Goal: Task Accomplishment & Management: Manage account settings

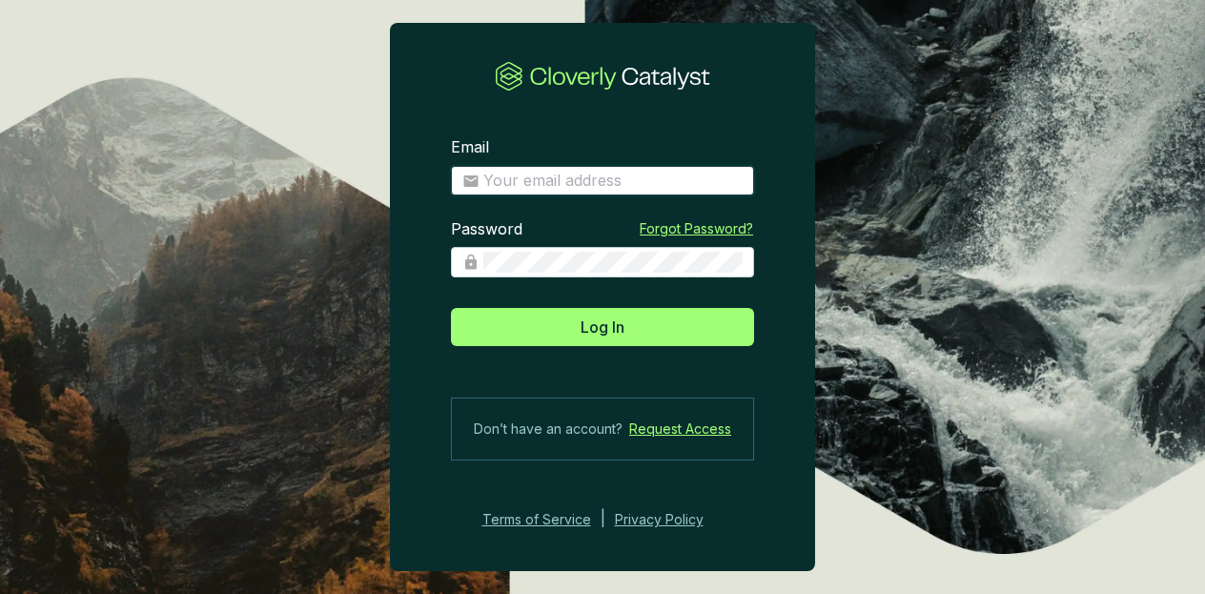
click at [560, 176] on input "Email" at bounding box center [612, 181] width 259 height 21
type input "[EMAIL_ADDRESS][DOMAIN_NAME]"
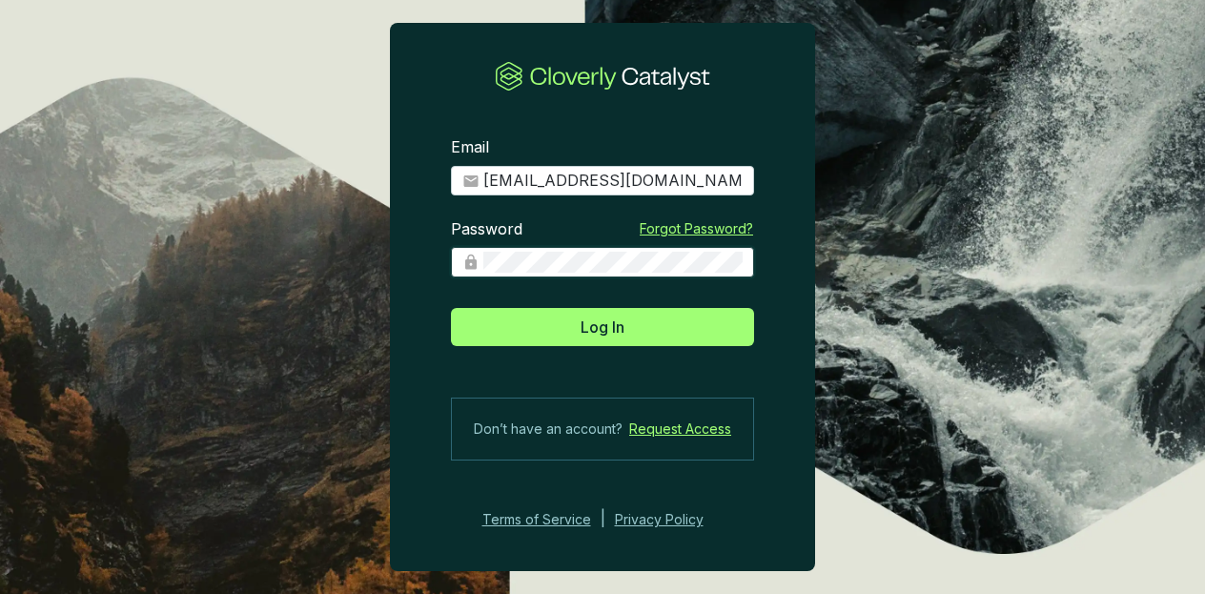
click at [451, 308] on button "Log In" at bounding box center [602, 327] width 303 height 38
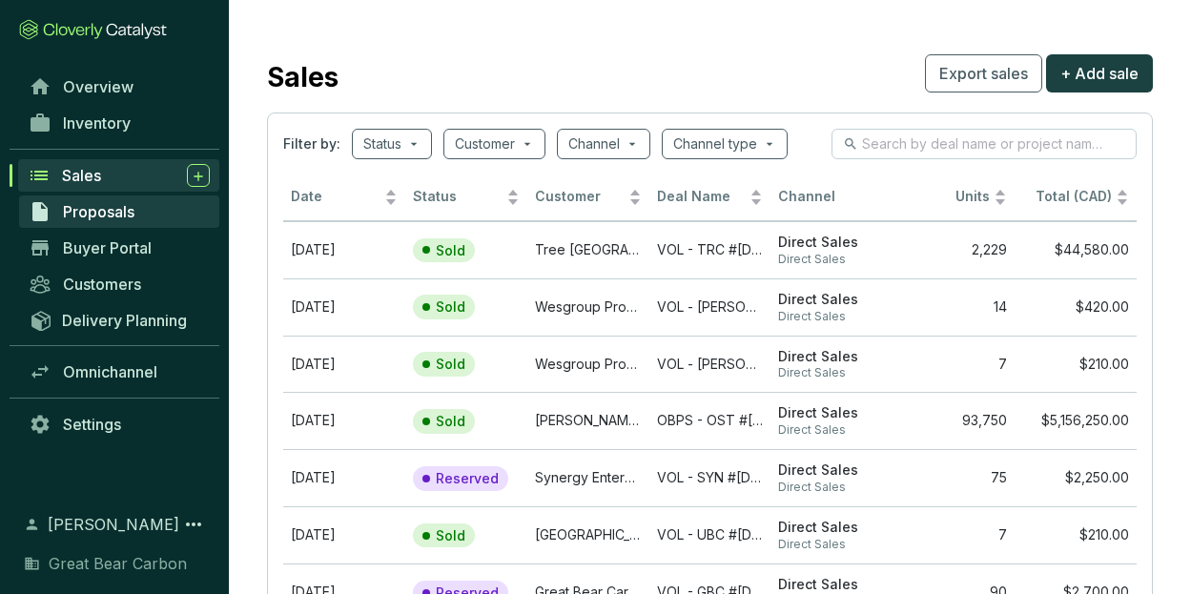
click at [132, 216] on span "Proposals" at bounding box center [98, 211] width 71 height 19
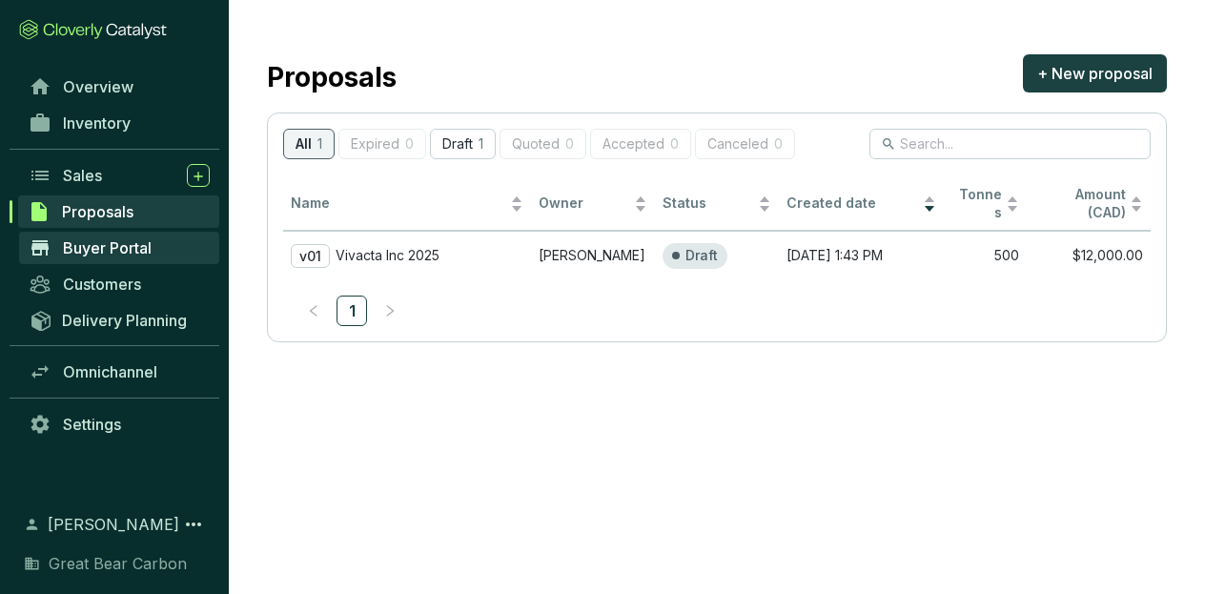
click at [134, 256] on span "Buyer Portal" at bounding box center [107, 247] width 89 height 19
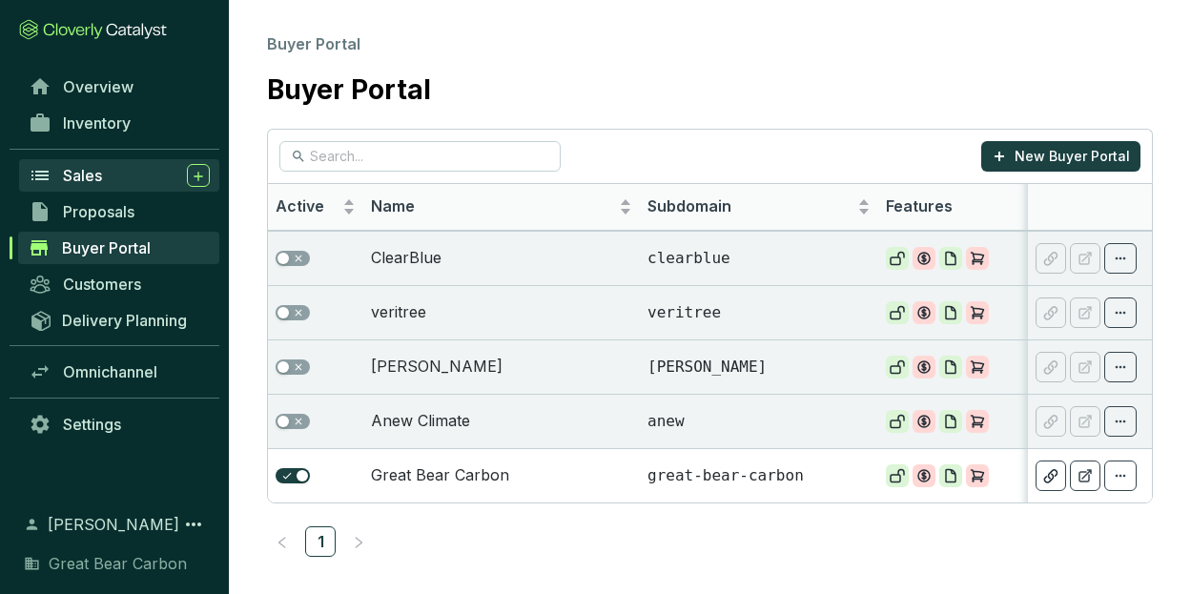
click at [120, 172] on div "Sales" at bounding box center [136, 175] width 147 height 23
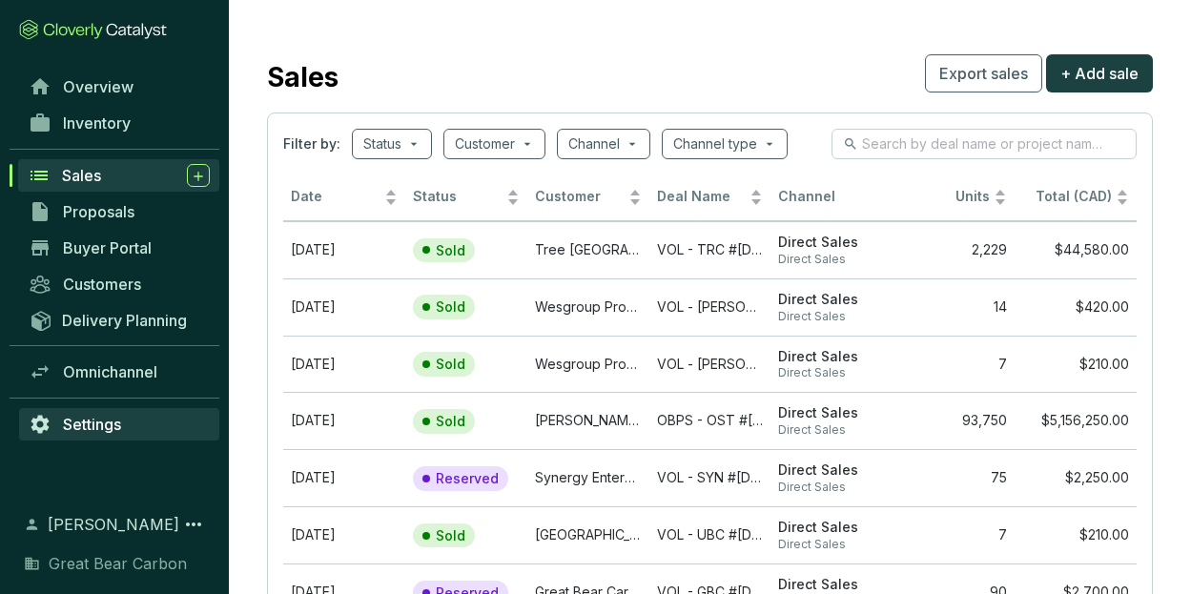
click at [75, 423] on span "Settings" at bounding box center [92, 424] width 58 height 19
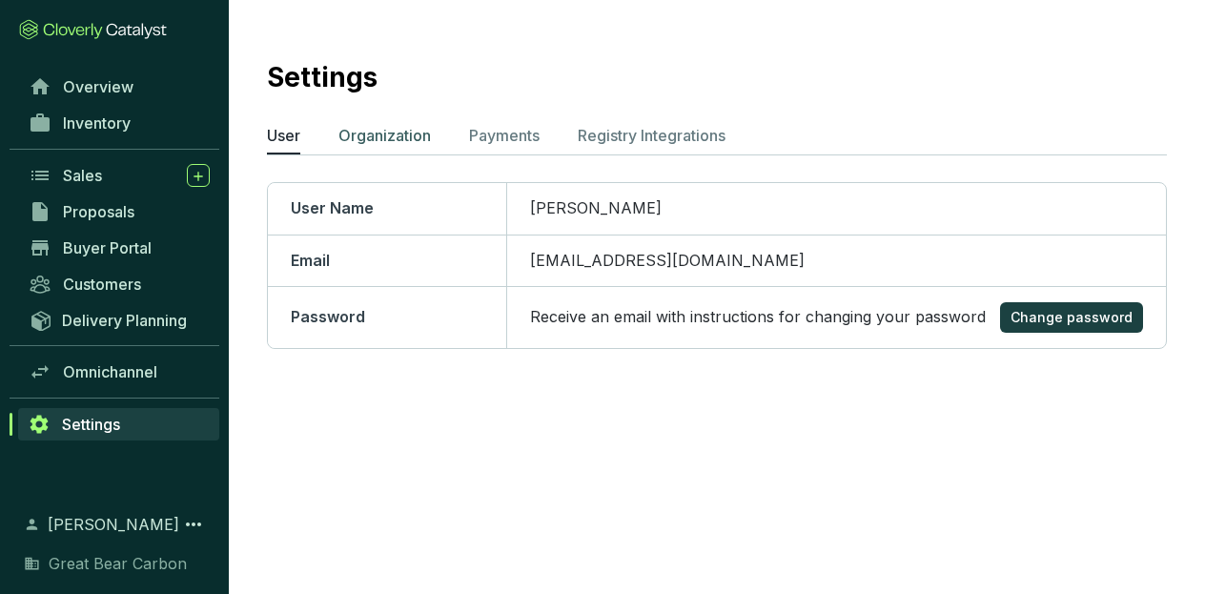
click at [396, 152] on li "Organization" at bounding box center [384, 139] width 92 height 31
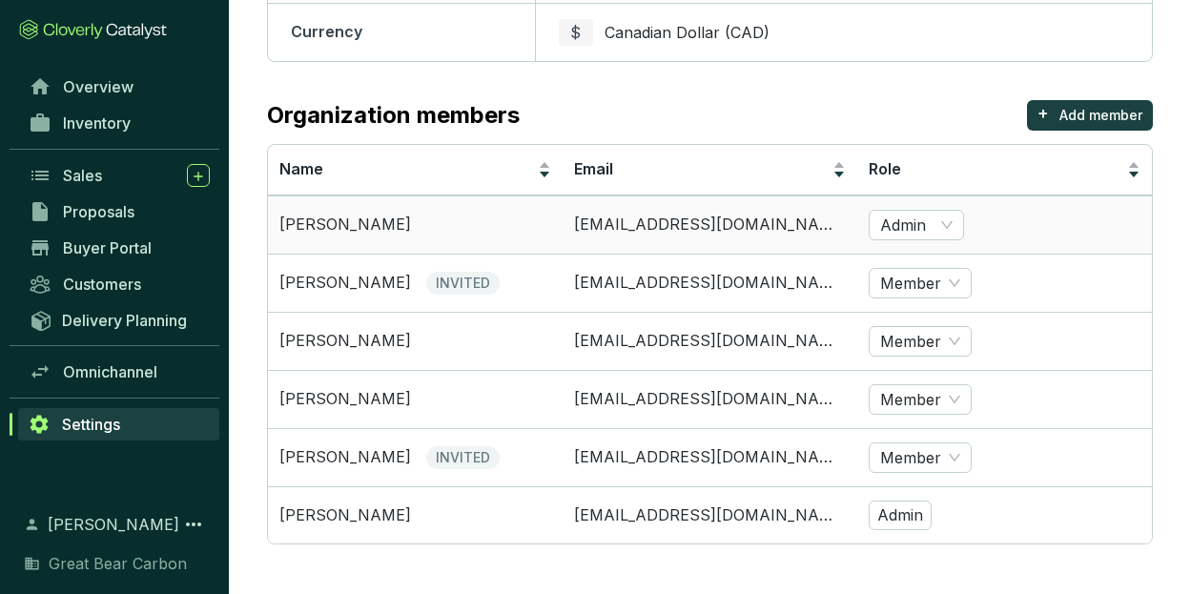
scroll to position [455, 0]
